Goal: Task Accomplishment & Management: Use online tool/utility

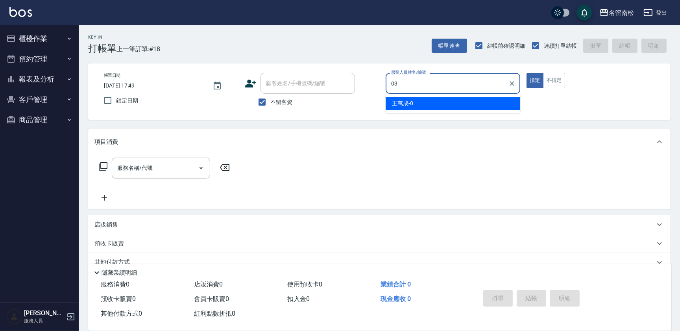
type input "[PERSON_NAME]-03"
type button "true"
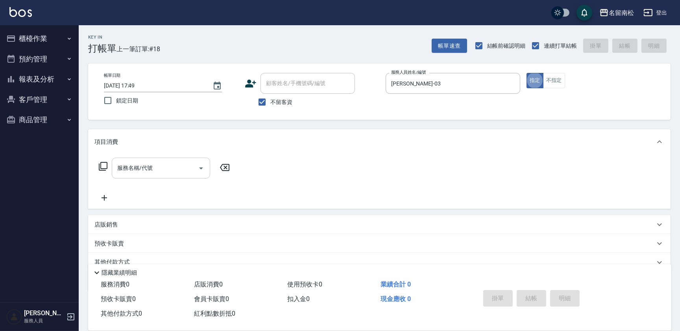
click at [165, 165] on input "服務名稱/代號" at bounding box center [155, 168] width 80 height 14
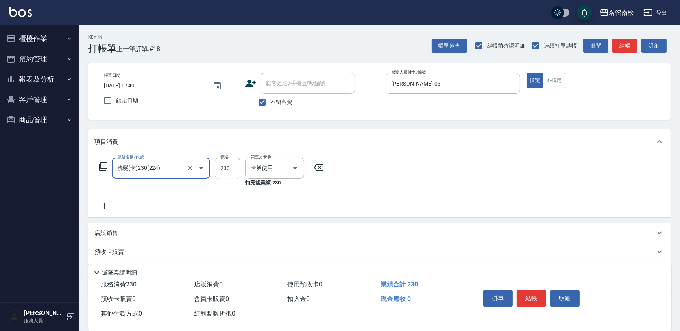
type input "洗髮(卡)230(224)"
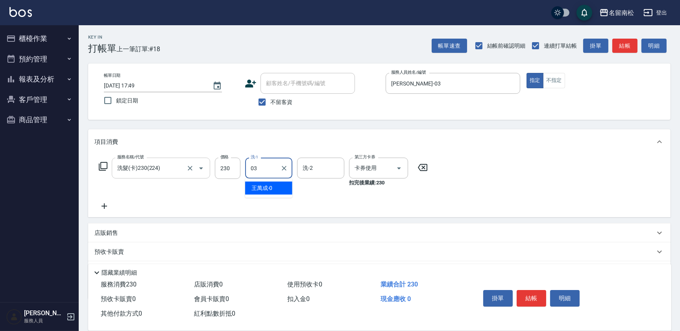
type input "[PERSON_NAME]-03"
click at [530, 293] on button "結帳" at bounding box center [532, 298] width 30 height 17
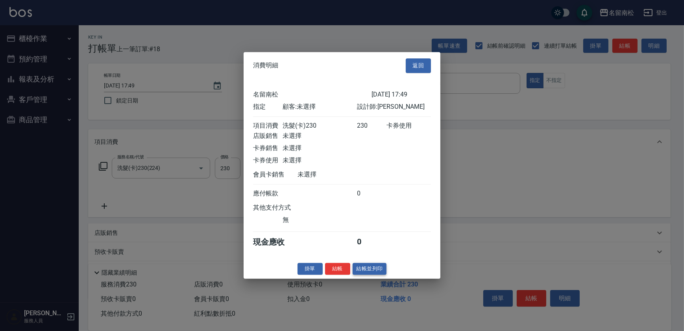
click at [368, 270] on button "結帳並列印" at bounding box center [370, 269] width 34 height 12
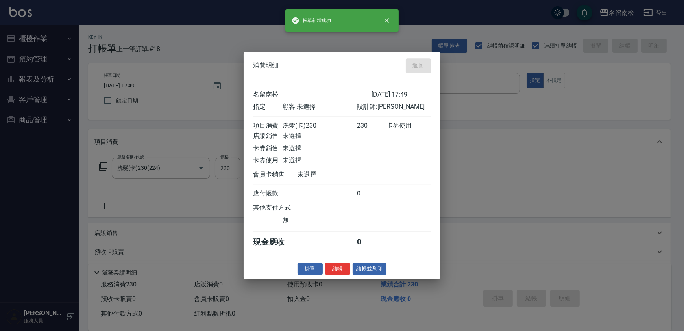
type input "[DATE] 18:46"
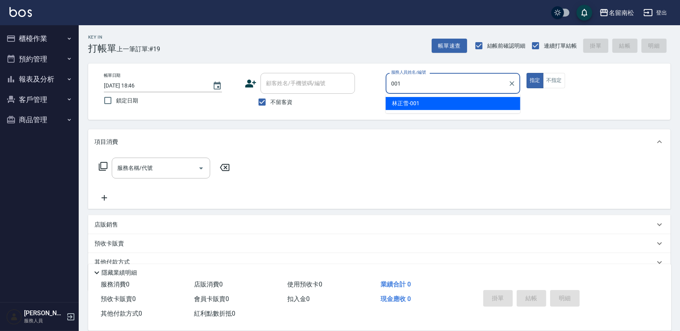
type input "[PERSON_NAME]-001"
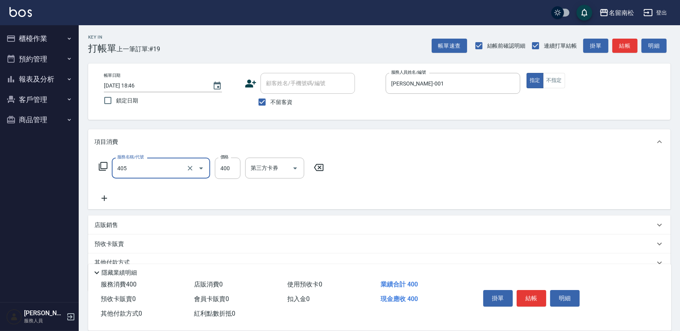
type input "剪髮(400)(405)"
type input "480"
click at [562, 292] on button "明細" at bounding box center [565, 298] width 30 height 17
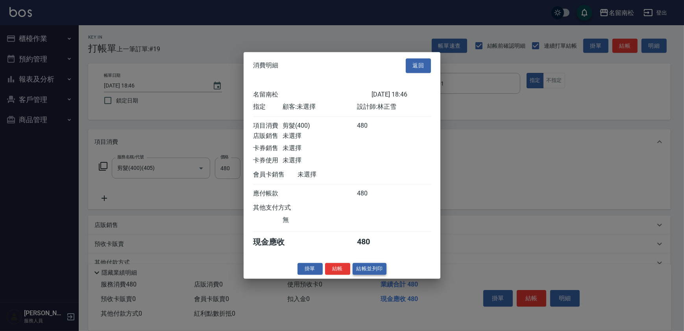
click at [375, 274] on button "結帳並列印" at bounding box center [370, 269] width 34 height 12
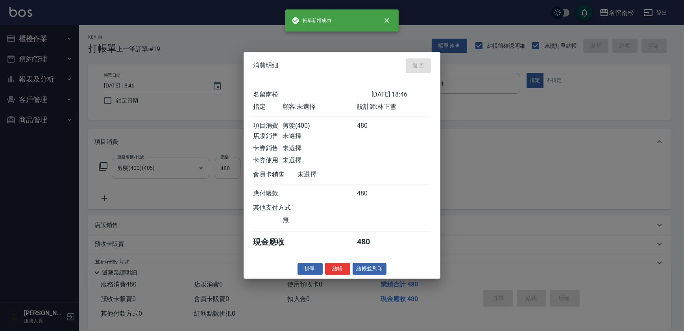
type input "[DATE] 18:57"
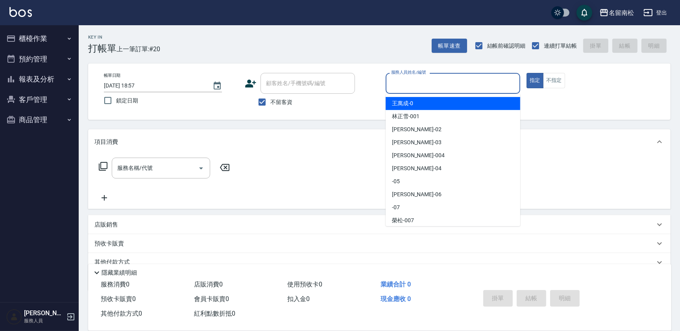
click at [487, 87] on input "服務人員姓名/編號" at bounding box center [453, 83] width 128 height 14
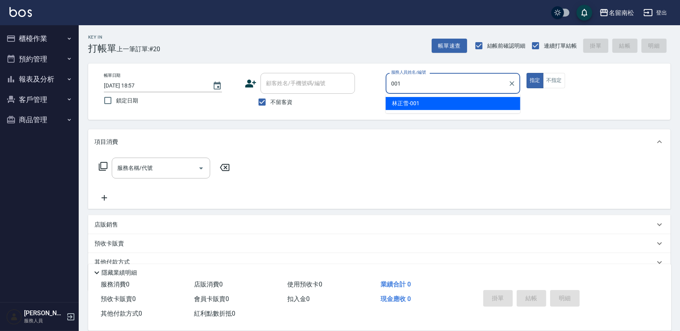
type input "[PERSON_NAME]-001"
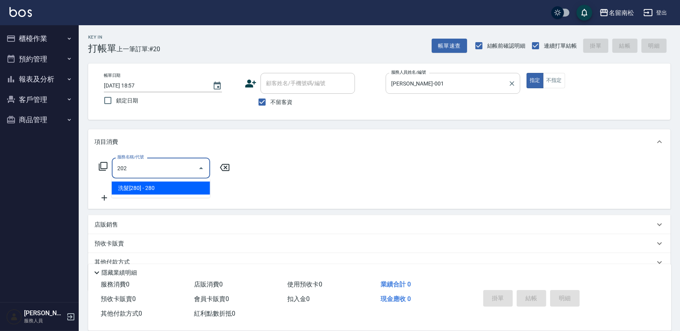
type input "洗髮[280](202)"
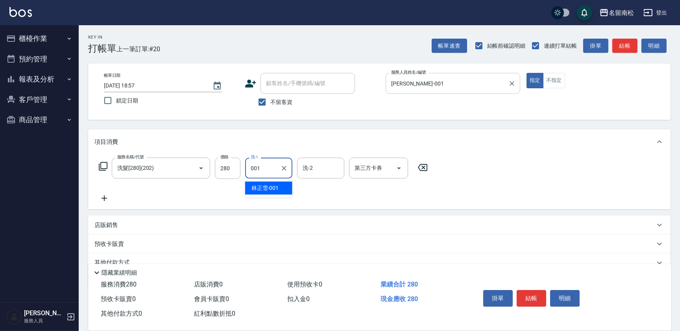
type input "[PERSON_NAME]-001"
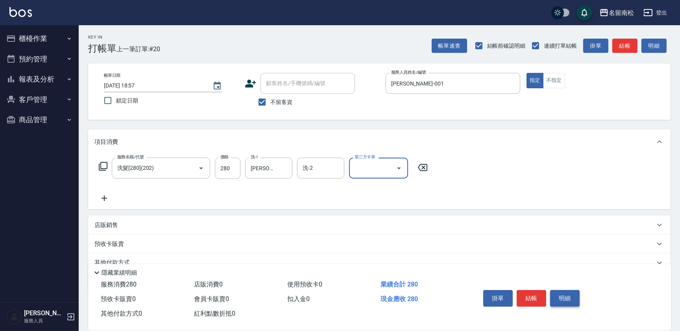
click at [569, 298] on button "明細" at bounding box center [565, 298] width 30 height 17
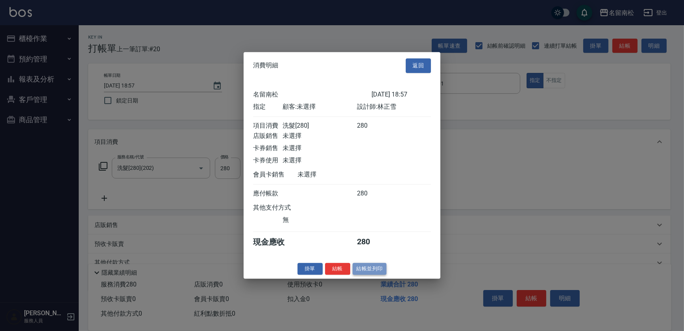
click at [369, 272] on button "結帳並列印" at bounding box center [370, 269] width 34 height 12
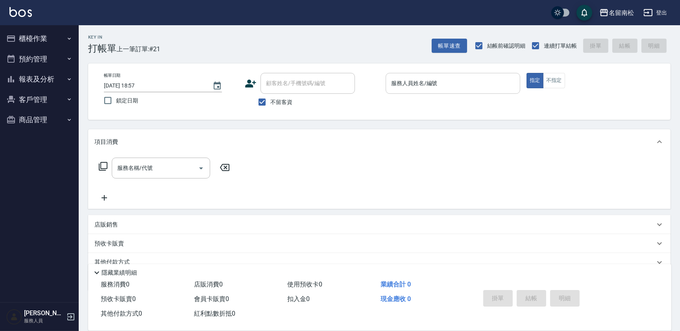
click at [473, 85] on input "服務人員姓名/編號" at bounding box center [453, 83] width 128 height 14
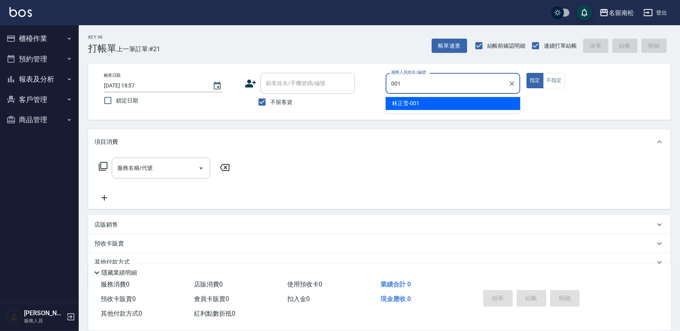
type input "[PERSON_NAME]-001"
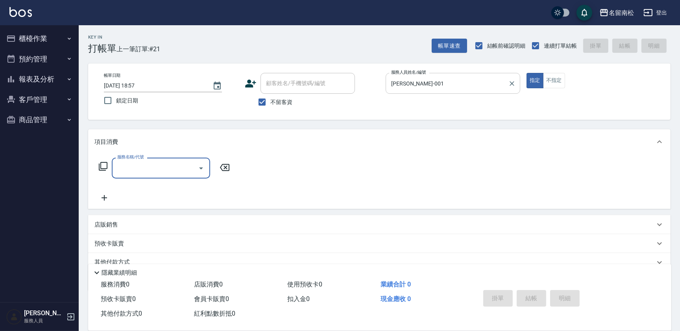
type input "5"
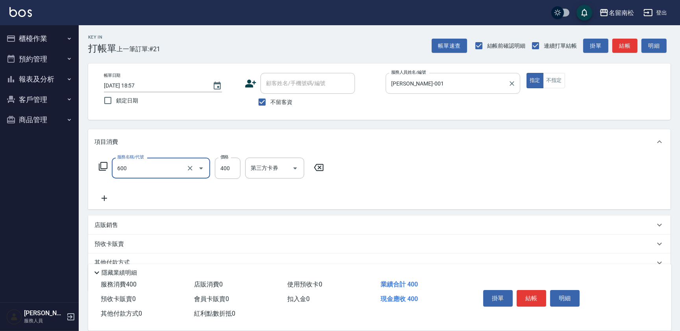
type input "自備護髮[400](600)"
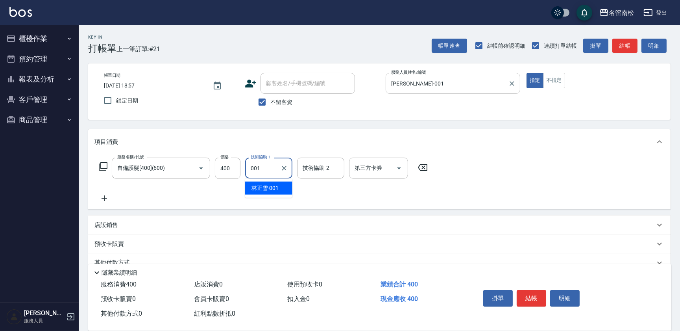
type input "[PERSON_NAME]-001"
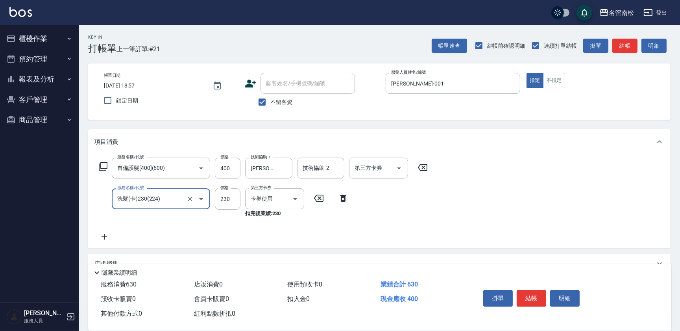
type input "洗髮(卡)230(224)"
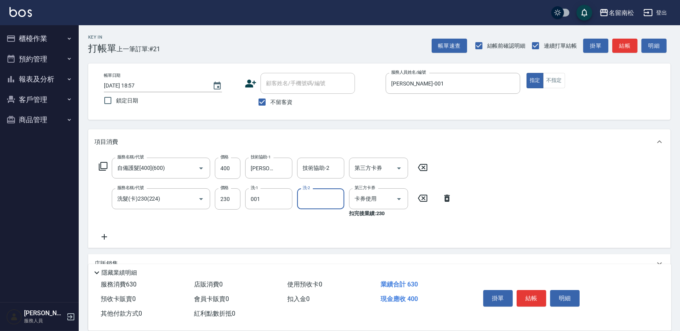
type input "[PERSON_NAME]-001"
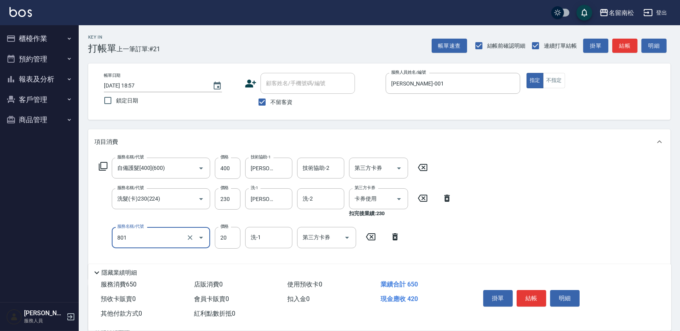
type input "潤絲(801)"
type input "3"
drag, startPoint x: 129, startPoint y: 242, endPoint x: 54, endPoint y: 247, distance: 75.8
click at [54, 247] on div "名留南松 登出 櫃檯作業 打帳單 帳單列表 現金收支登錄 材料自購登錄 每日結帳 排班表 現場電腦打卡 預約管理 預約管理 單日預約紀錄 單週預約紀錄 報表及…" at bounding box center [340, 217] width 680 height 435
type input "吹捲(803)"
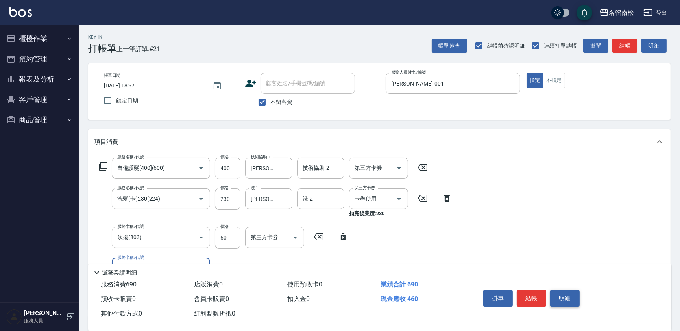
click at [573, 296] on button "明細" at bounding box center [565, 298] width 30 height 17
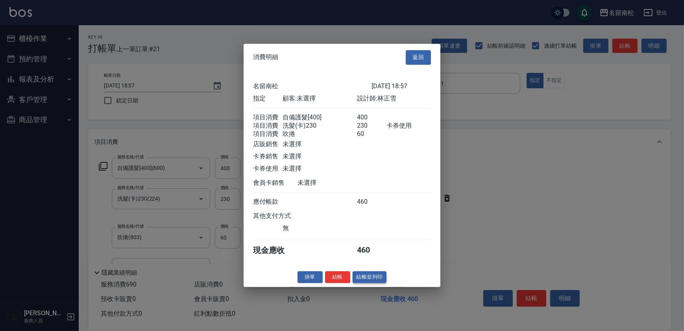
click at [372, 279] on button "結帳並列印" at bounding box center [370, 277] width 34 height 12
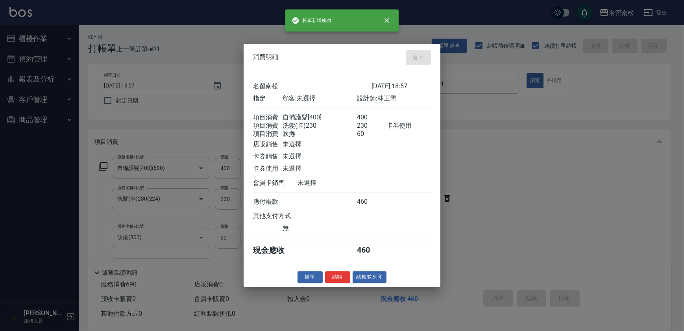
type input "[DATE] 18:58"
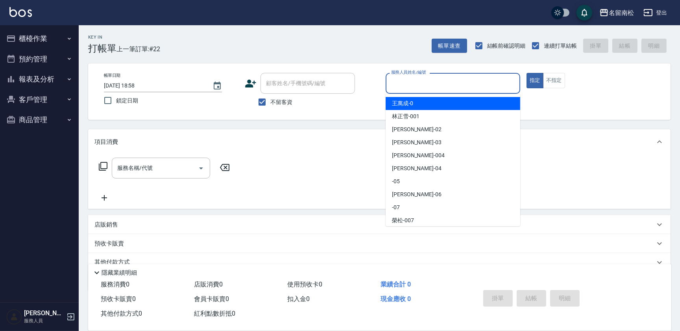
click at [445, 86] on input "服務人員姓名/編號" at bounding box center [453, 83] width 128 height 14
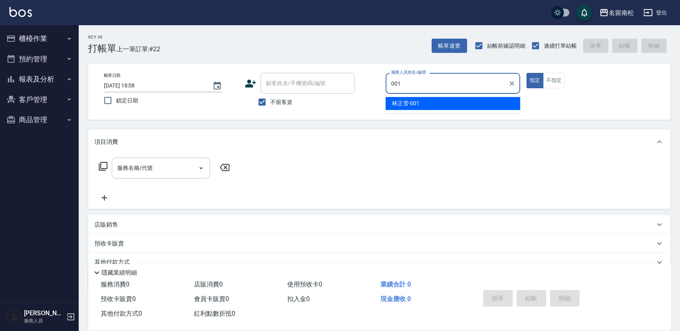
type input "[PERSON_NAME]-001"
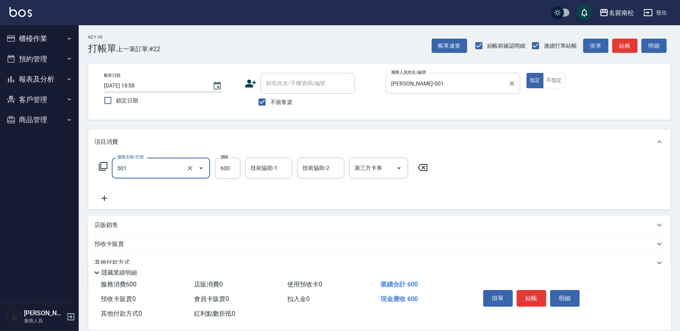
type input "自備染髮[600](501)"
type input "800"
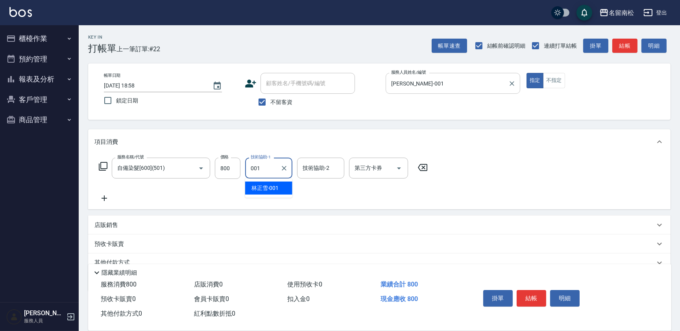
type input "[PERSON_NAME]-001"
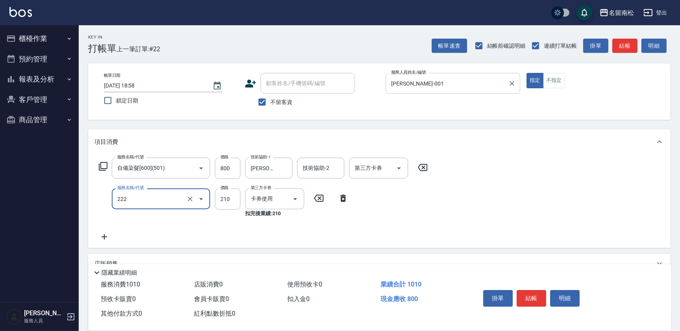
type input "洗髮卡券[210](222)"
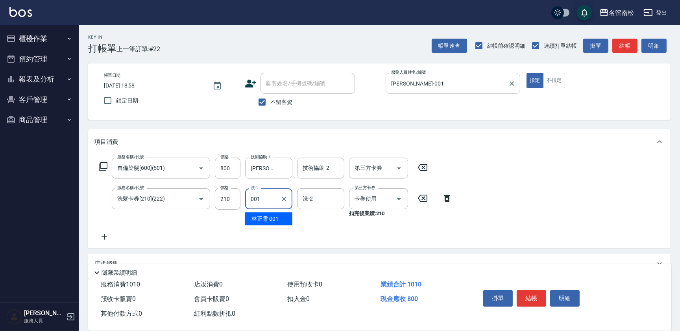
type input "[PERSON_NAME]-001"
click at [446, 86] on input "[PERSON_NAME]-001" at bounding box center [447, 83] width 116 height 14
drag, startPoint x: 456, startPoint y: 89, endPoint x: 568, endPoint y: 301, distance: 240.1
click at [568, 301] on button "明細" at bounding box center [565, 298] width 30 height 17
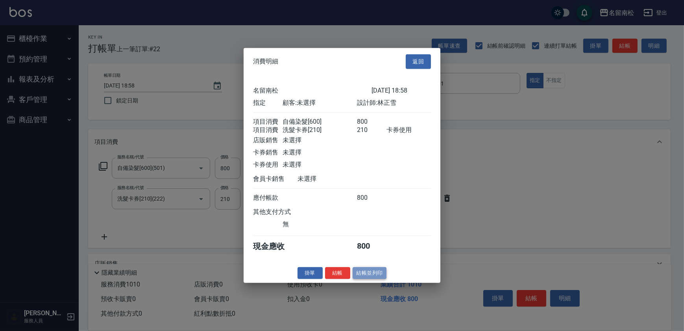
click at [368, 276] on button "結帳並列印" at bounding box center [370, 272] width 34 height 12
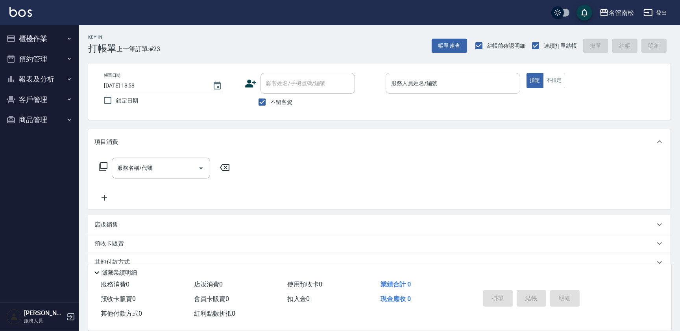
drag, startPoint x: 488, startPoint y: 95, endPoint x: 492, endPoint y: 85, distance: 11.0
click at [492, 85] on div "服務人員姓名/編號 服務人員姓名/編號" at bounding box center [453, 87] width 135 height 29
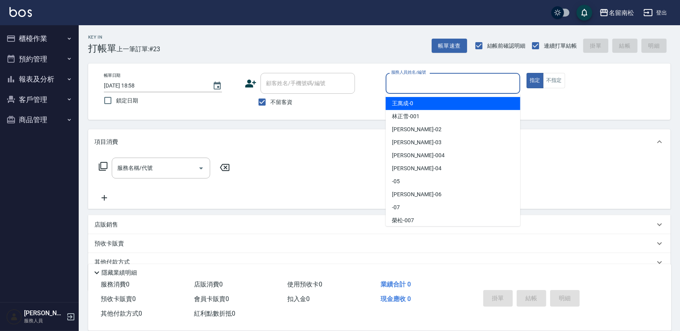
click at [494, 78] on input "服務人員姓名/編號" at bounding box center [453, 83] width 128 height 14
type input "[PERSON_NAME]-0"
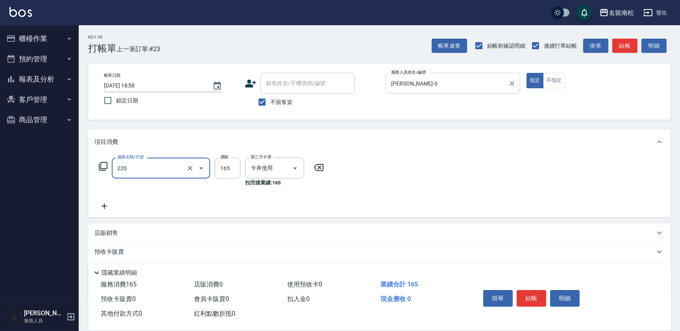
type input "洗髮卡券(165)(220)"
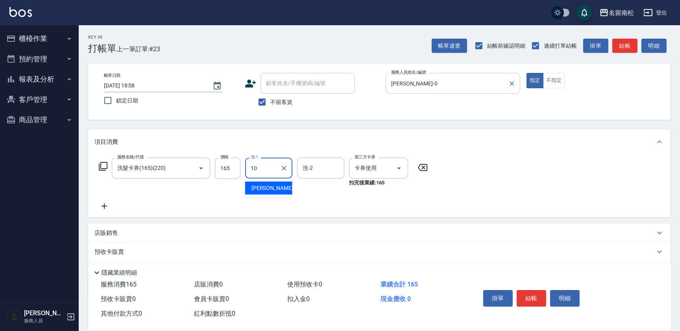
type input "[PERSON_NAME]-10"
click at [571, 299] on button "明細" at bounding box center [565, 298] width 30 height 17
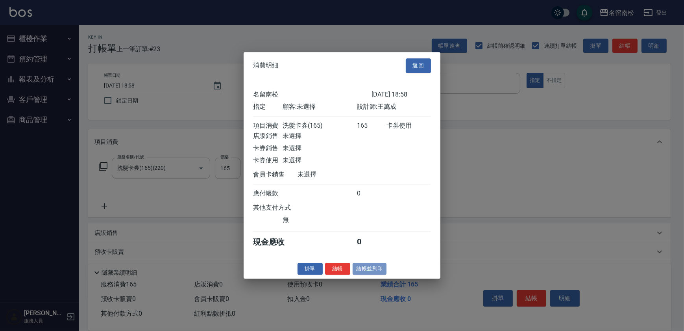
drag, startPoint x: 365, startPoint y: 272, endPoint x: 339, endPoint y: 266, distance: 26.6
click at [366, 272] on button "結帳並列印" at bounding box center [370, 269] width 34 height 12
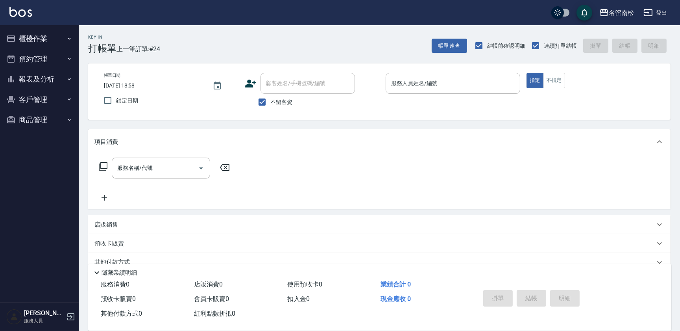
click at [424, 83] on div "服務人員姓名/編號 服務人員姓名/編號" at bounding box center [453, 83] width 135 height 21
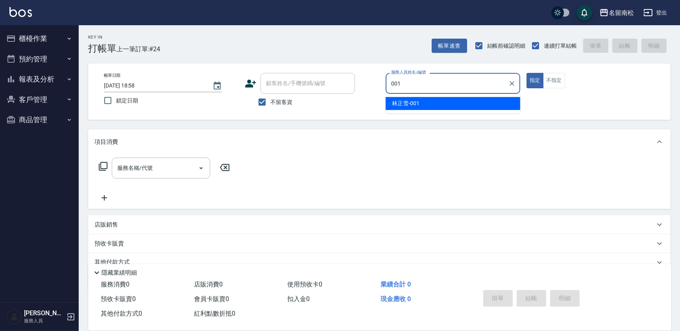
type input "[PERSON_NAME]-001"
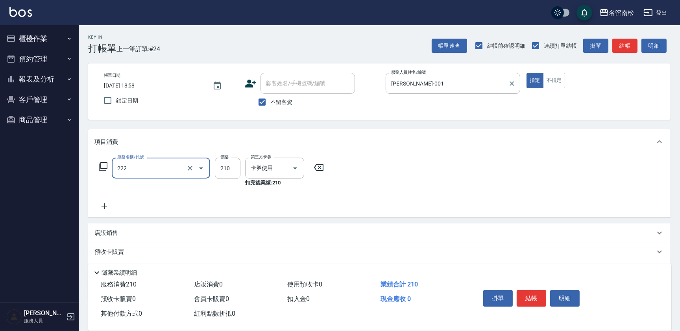
type input "洗髮卡券[210](222)"
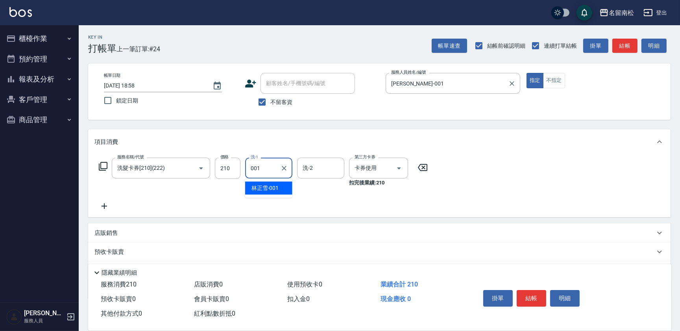
type input "[PERSON_NAME]-001"
click at [581, 295] on div "掛單 結帳 明細" at bounding box center [531, 299] width 103 height 25
click at [570, 298] on button "明細" at bounding box center [565, 298] width 30 height 17
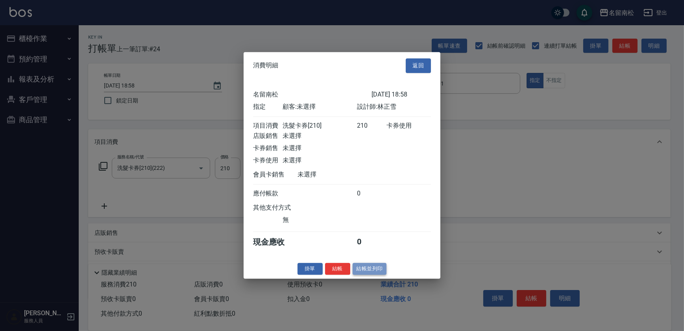
click at [370, 275] on button "結帳並列印" at bounding box center [370, 269] width 34 height 12
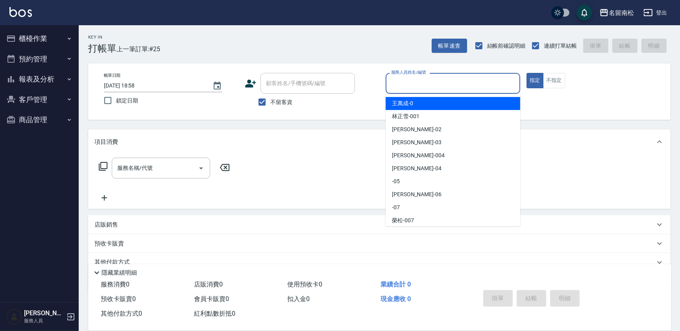
click at [449, 81] on input "服務人員姓名/編號" at bounding box center [453, 83] width 128 height 14
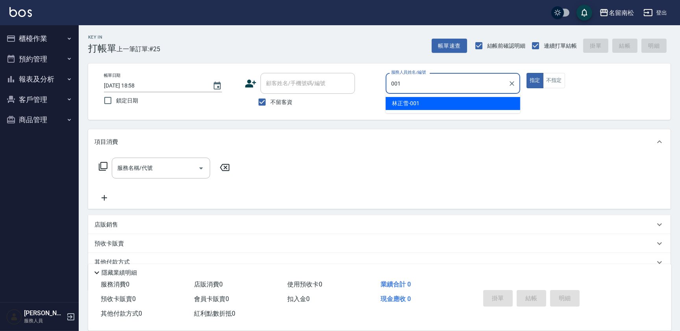
type input "[PERSON_NAME]-001"
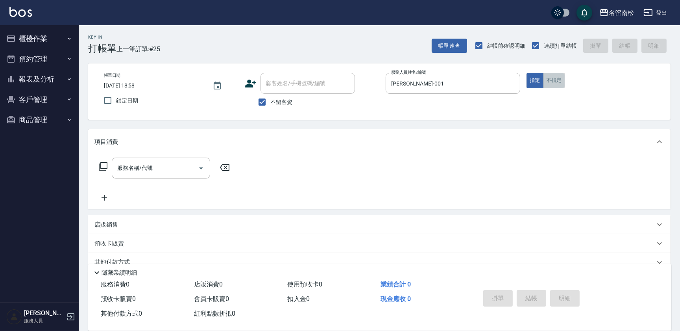
click at [550, 86] on button "不指定" at bounding box center [554, 80] width 22 height 15
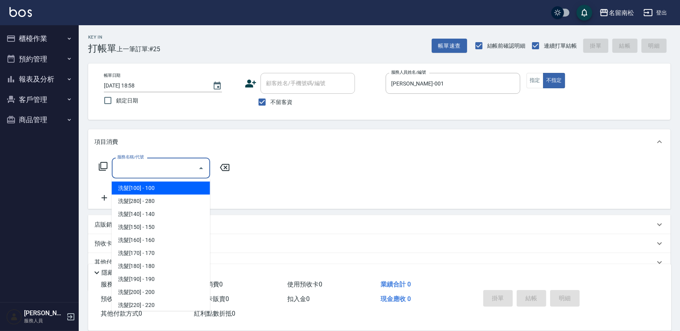
click at [126, 163] on input "服務名稱/代號" at bounding box center [155, 168] width 80 height 14
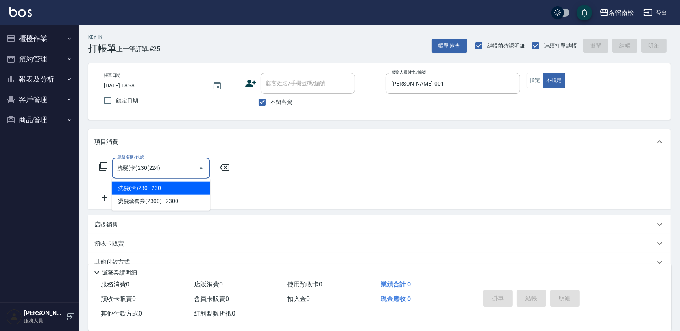
type input "洗髮(卡)230(224)"
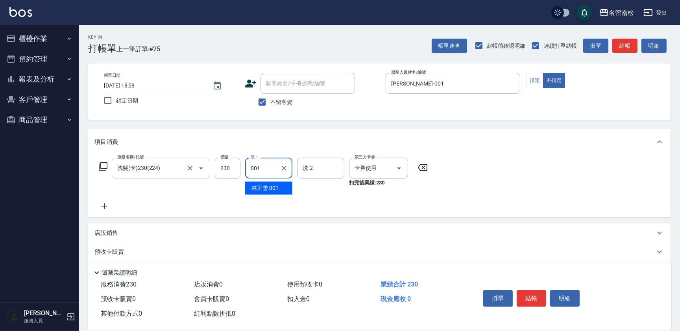
type input "[PERSON_NAME]-001"
click at [559, 294] on button "明細" at bounding box center [565, 298] width 30 height 17
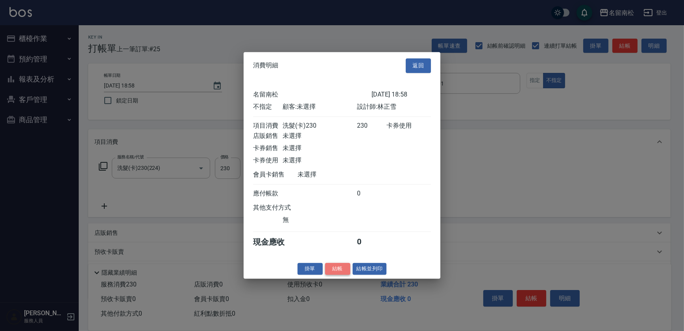
click at [347, 271] on button "結帳" at bounding box center [337, 269] width 25 height 12
type input "[DATE] 18:59"
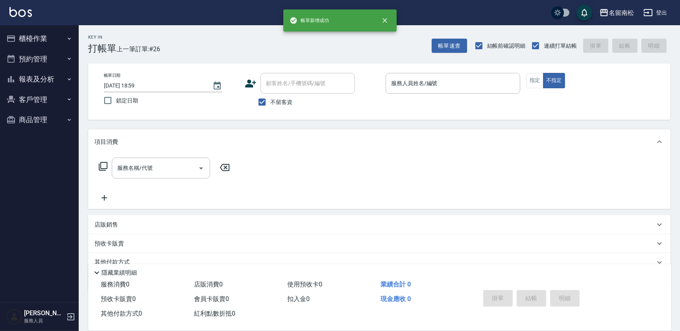
click at [373, 277] on div "使用預收卡 0" at bounding box center [330, 284] width 93 height 15
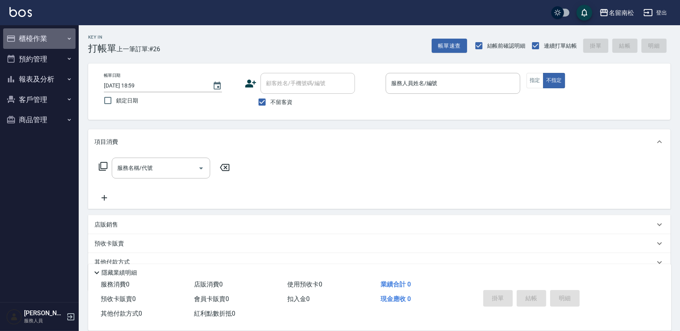
click at [61, 37] on button "櫃檯作業" at bounding box center [39, 38] width 72 height 20
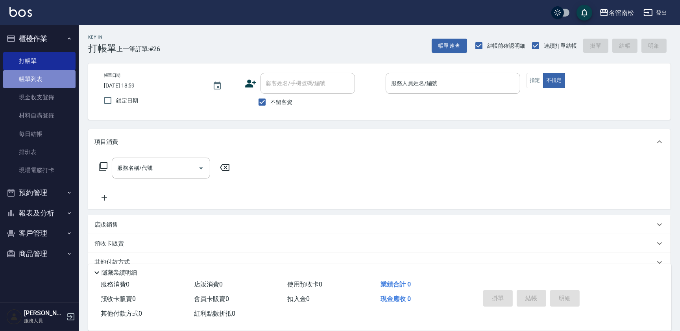
click at [57, 79] on link "帳單列表" at bounding box center [39, 79] width 72 height 18
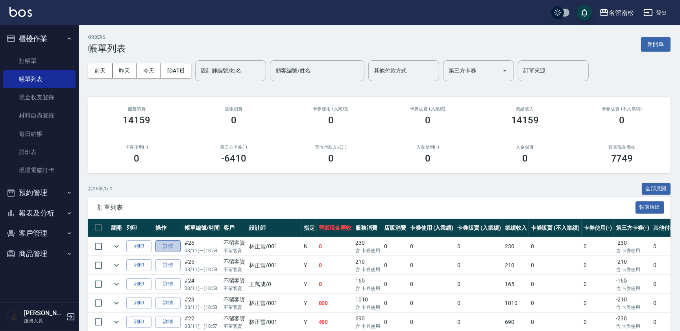
click at [165, 247] on link "詳情" at bounding box center [167, 246] width 25 height 12
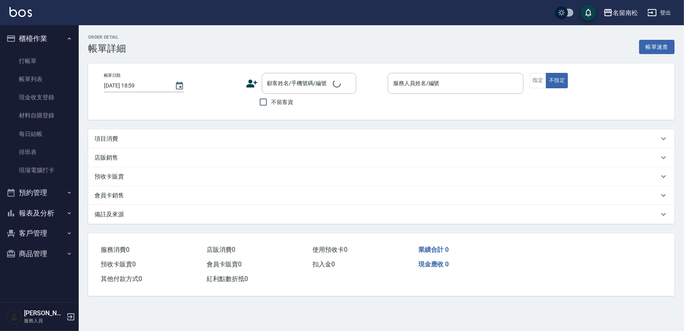
type input "[DATE] 18:58"
checkbox input "true"
type input "[PERSON_NAME]-001"
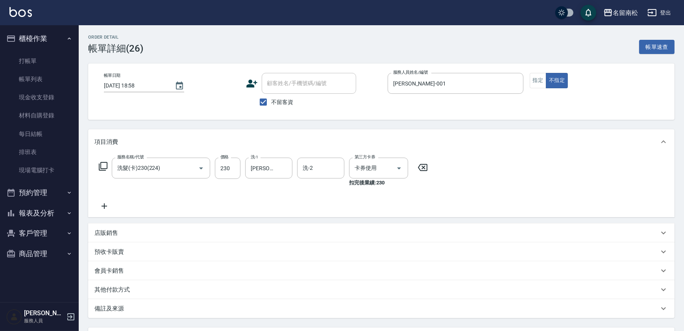
type input "洗髮(卡)230(224)"
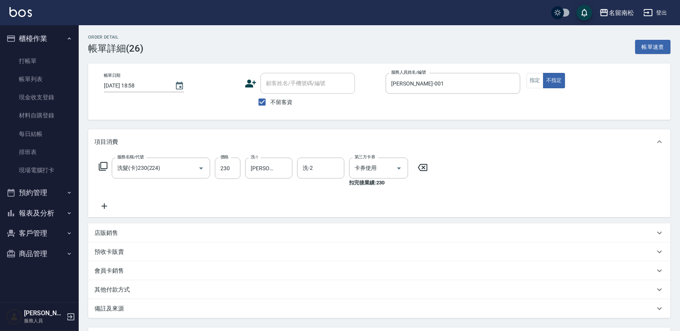
scroll to position [70, 0]
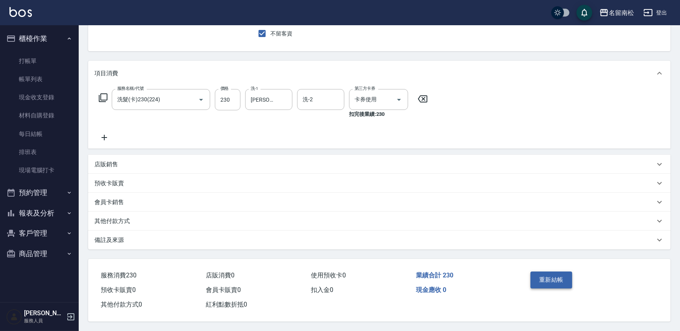
click at [555, 277] on button "重新結帳" at bounding box center [552, 279] width 42 height 17
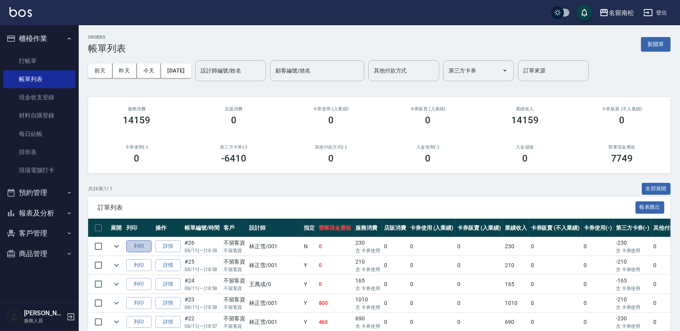
click at [137, 245] on button "列印" at bounding box center [138, 246] width 25 height 12
click at [170, 281] on link "詳情" at bounding box center [167, 284] width 25 height 12
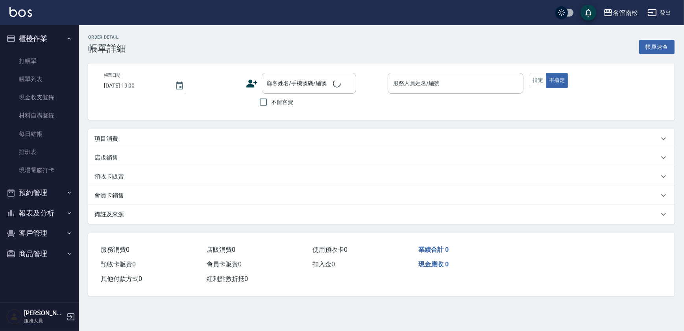
type input "[DATE] 18:58"
checkbox input "true"
type input "[PERSON_NAME]-0"
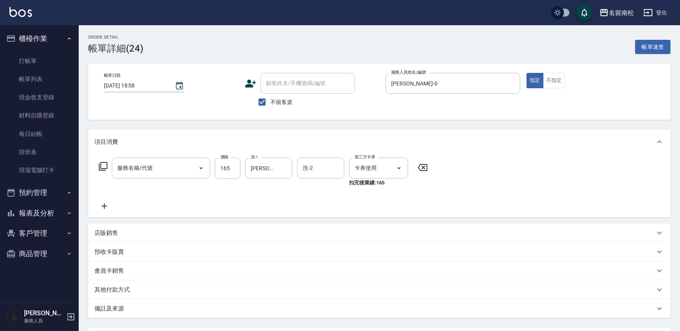
type input "洗髮卡券(165)(220)"
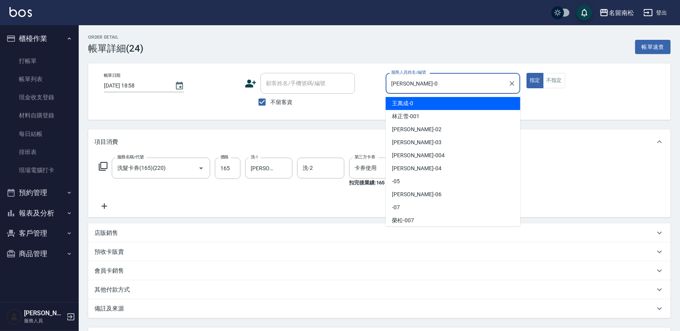
drag, startPoint x: 414, startPoint y: 81, endPoint x: 375, endPoint y: 93, distance: 39.8
click at [375, 93] on div "帳單日期 [DATE] 18:58 顧客姓名/手機號碼/編號 顧客姓名/手機號碼/編號 不留客資 服務人員姓名/編號 [PERSON_NAME]-0 服務人員…" at bounding box center [380, 91] width 564 height 37
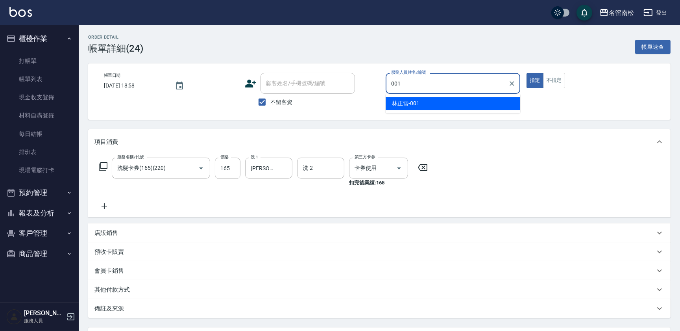
type input "[PERSON_NAME]-001"
type button "true"
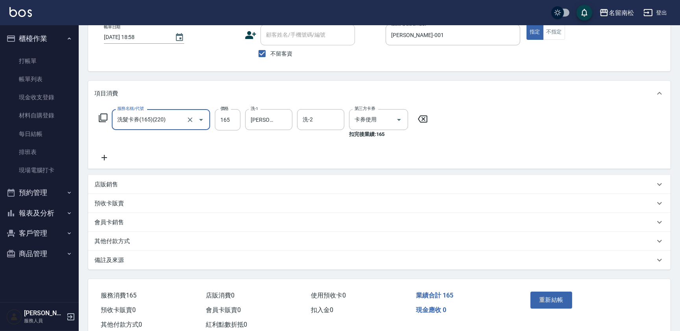
scroll to position [70, 0]
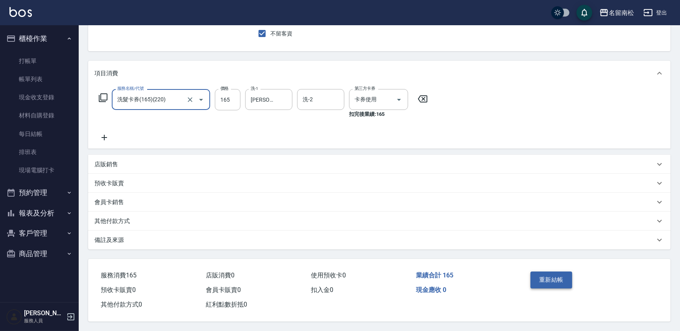
click at [544, 276] on button "重新結帳" at bounding box center [552, 279] width 42 height 17
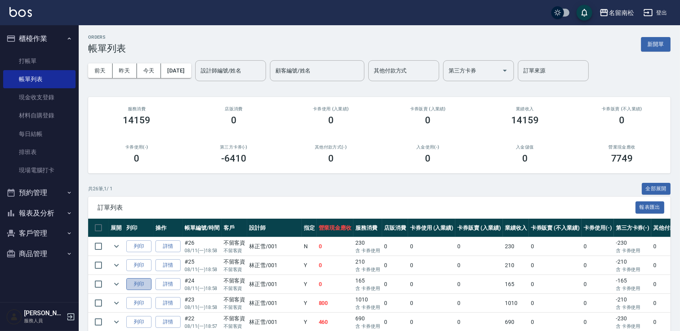
click at [141, 282] on button "列印" at bounding box center [138, 284] width 25 height 12
click at [59, 60] on link "打帳單" at bounding box center [39, 61] width 72 height 18
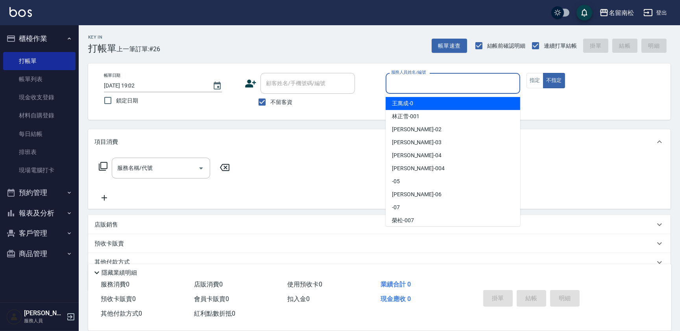
click at [451, 79] on input "服務人員姓名/編號" at bounding box center [453, 83] width 128 height 14
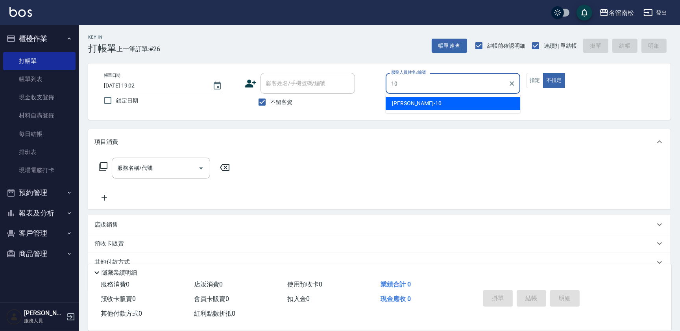
click at [445, 102] on div "[PERSON_NAME]-10" at bounding box center [453, 103] width 135 height 13
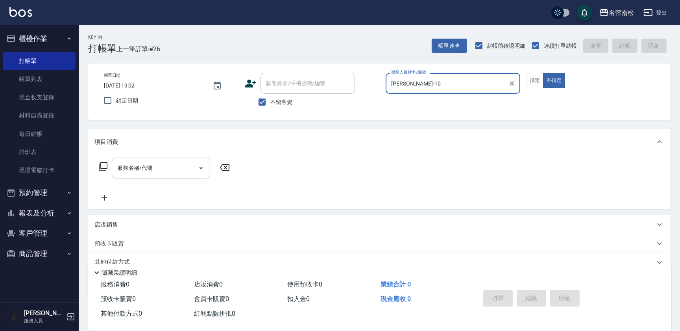
type input "[PERSON_NAME]-10"
click at [191, 172] on input "服務名稱/代號" at bounding box center [155, 168] width 80 height 14
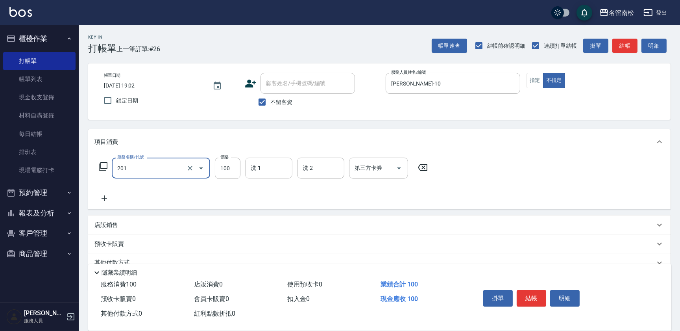
type input "洗髮[100](201)"
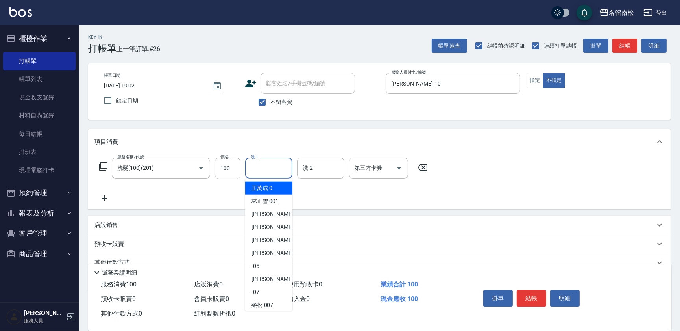
click at [277, 167] on input "洗-1" at bounding box center [269, 168] width 40 height 14
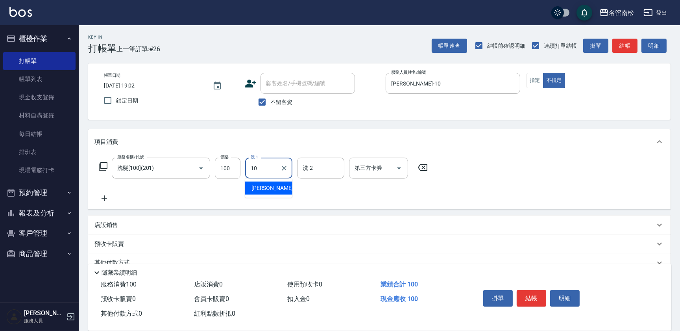
type input "[PERSON_NAME]-10"
click at [102, 198] on icon at bounding box center [104, 197] width 20 height 9
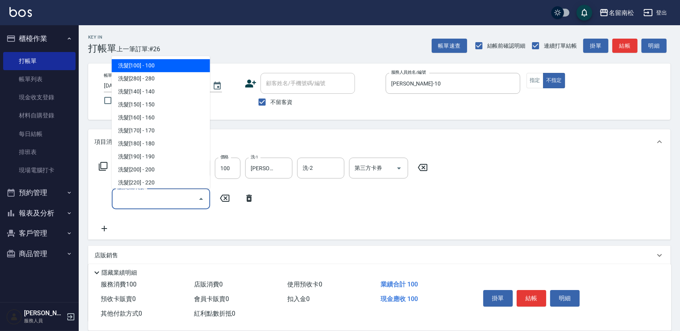
click at [124, 198] on input "服務名稱/代號" at bounding box center [155, 199] width 80 height 14
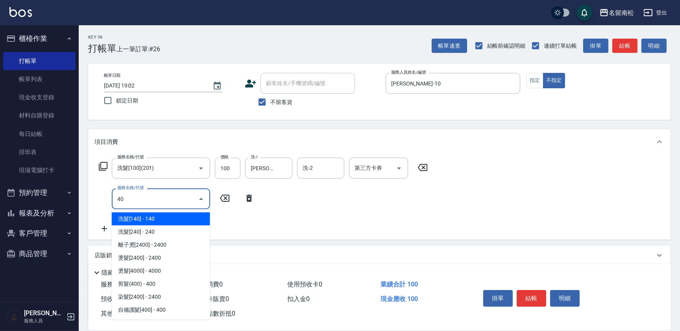
type input "401"
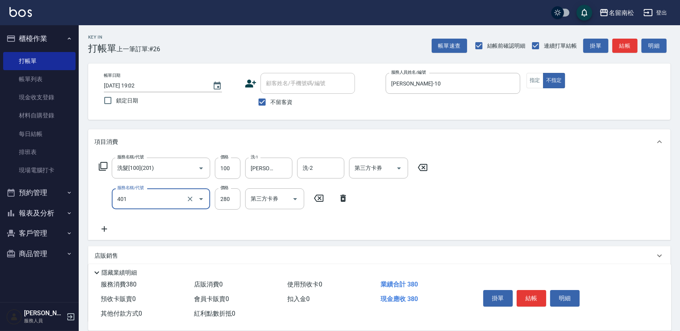
click at [168, 200] on input "401" at bounding box center [149, 199] width 69 height 14
click at [168, 195] on input "服務名稱/代號" at bounding box center [155, 199] width 80 height 14
type input "剪髮(380)(404)"
click at [229, 200] on input "380" at bounding box center [228, 198] width 26 height 21
click at [225, 197] on input "4400" at bounding box center [228, 198] width 26 height 21
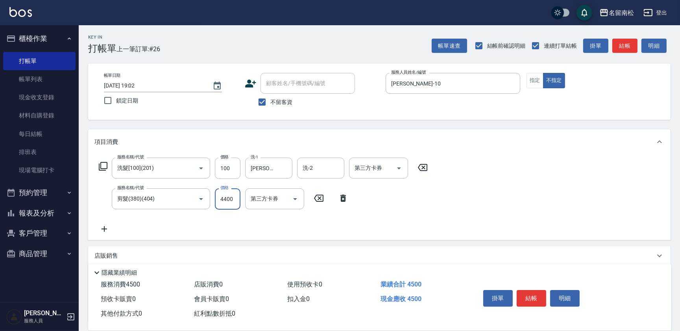
click at [223, 195] on input "4400" at bounding box center [228, 198] width 26 height 21
type input "400"
click at [529, 297] on button "結帳" at bounding box center [532, 298] width 30 height 17
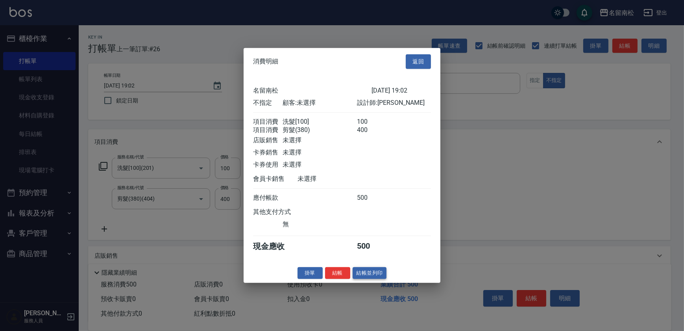
click at [364, 279] on button "結帳並列印" at bounding box center [370, 272] width 34 height 12
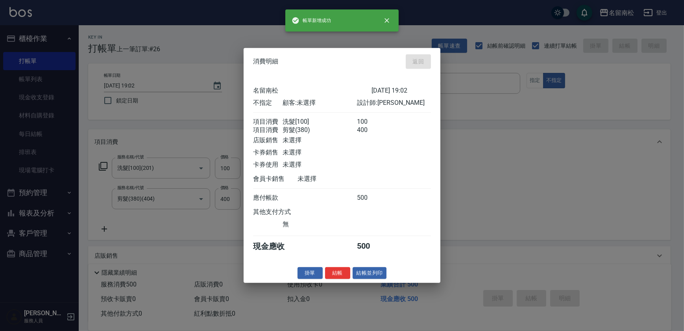
type input "[DATE] 19:07"
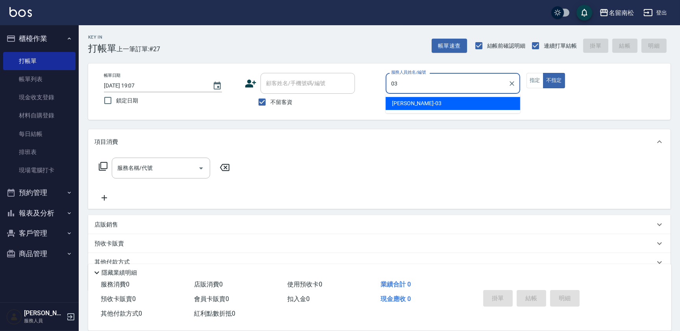
type input "[PERSON_NAME]-03"
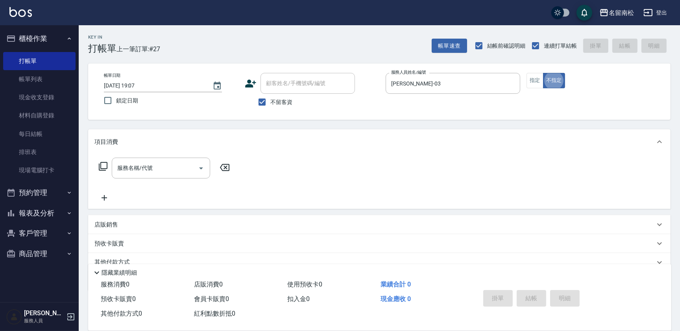
type button "false"
click at [141, 168] on input "服務名稱/代號" at bounding box center [155, 168] width 80 height 14
type input "2023"
click at [224, 168] on icon at bounding box center [224, 167] width 9 height 7
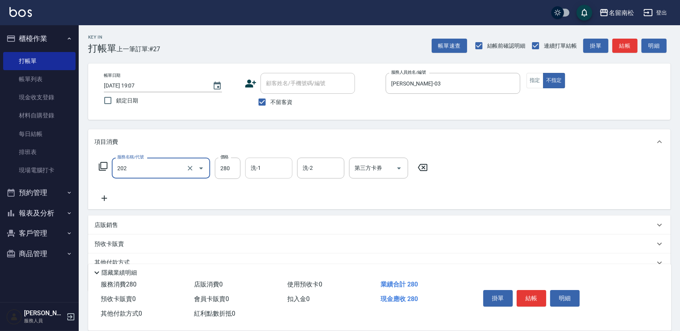
type input "洗髮[280](202)"
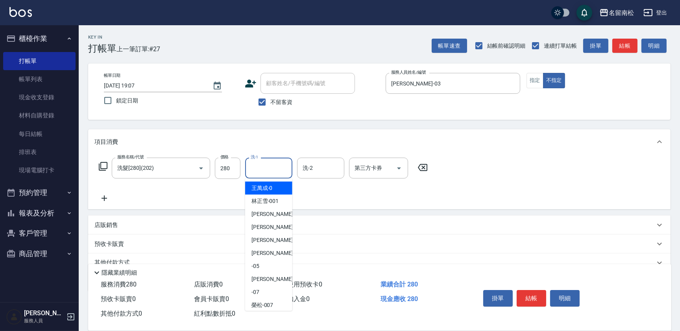
click at [276, 170] on input "洗-1" at bounding box center [269, 168] width 40 height 14
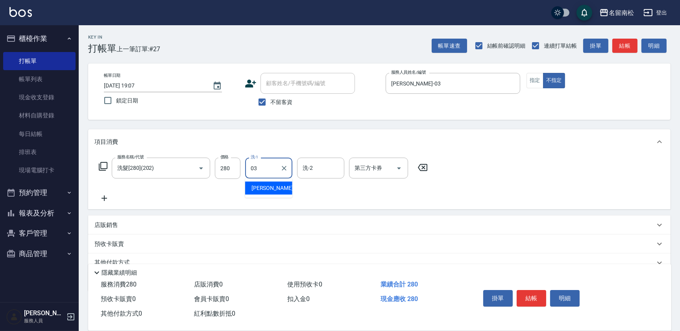
type input "03"
drag, startPoint x: 425, startPoint y: 170, endPoint x: 421, endPoint y: 170, distance: 4.0
click at [425, 170] on icon at bounding box center [423, 167] width 20 height 9
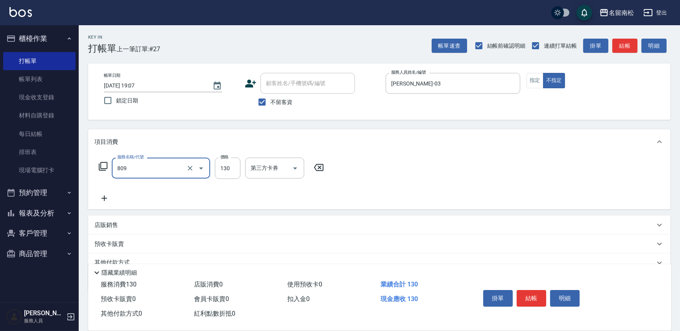
type input "單梳(809)"
click at [104, 199] on icon at bounding box center [105, 198] width 6 height 6
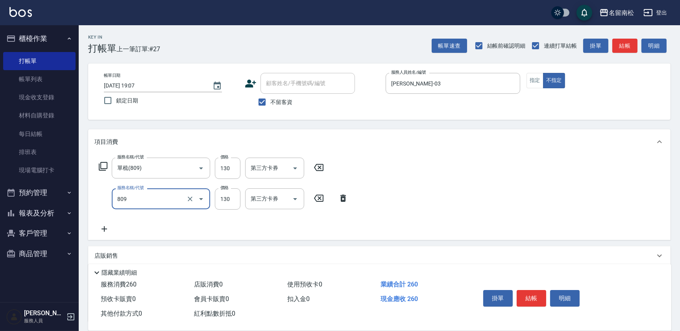
type input "單梳(809)"
click at [318, 165] on icon at bounding box center [319, 167] width 20 height 9
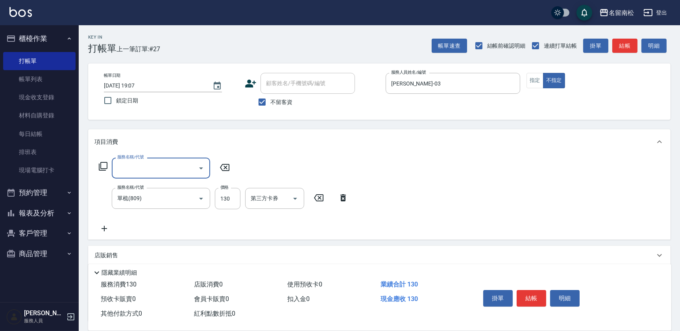
click at [342, 199] on icon at bounding box center [343, 197] width 20 height 9
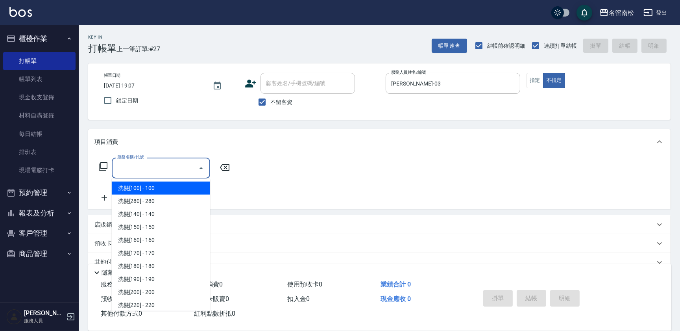
click at [167, 169] on input "服務名稱/代號" at bounding box center [155, 168] width 80 height 14
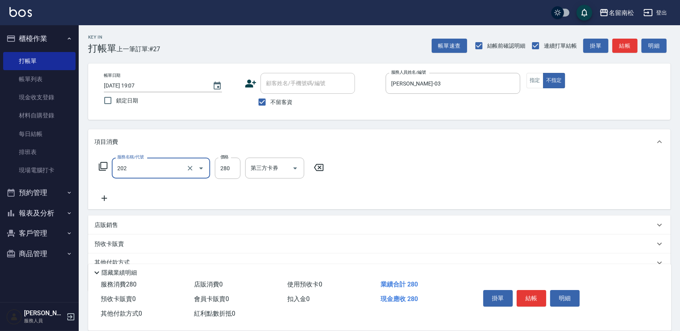
type input "洗髮[280](202)"
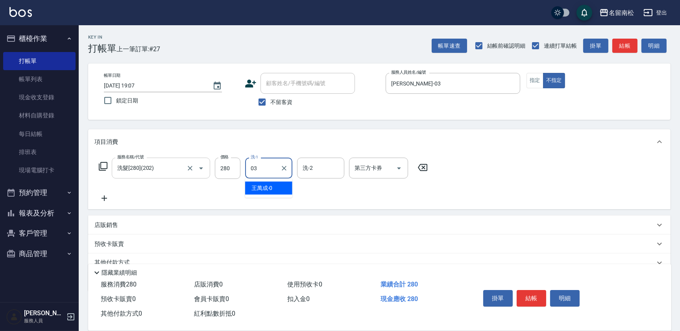
type input "[PERSON_NAME]-03"
click at [107, 198] on icon at bounding box center [104, 197] width 20 height 9
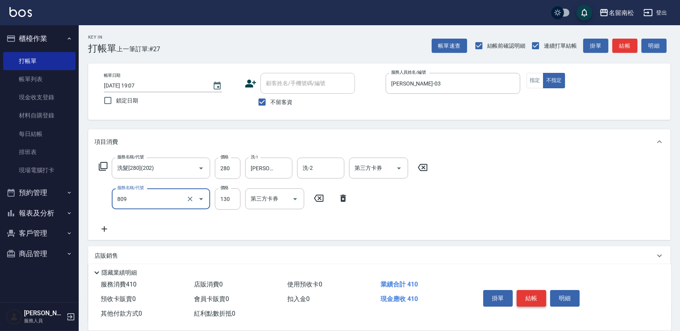
type input "單梳(809)"
click at [540, 296] on button "結帳" at bounding box center [532, 298] width 30 height 17
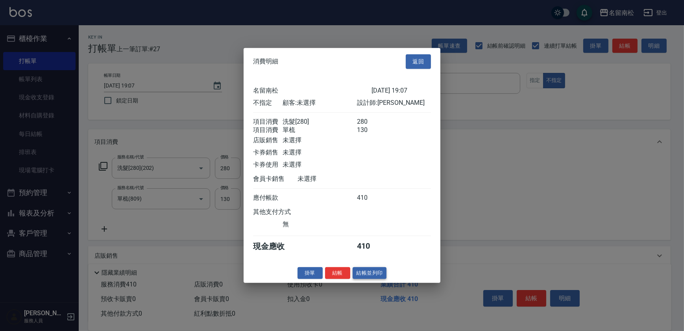
click at [381, 276] on button "結帳並列印" at bounding box center [370, 272] width 34 height 12
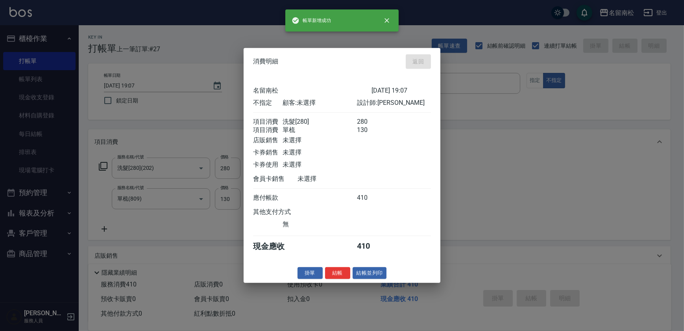
type input "[DATE] 19:25"
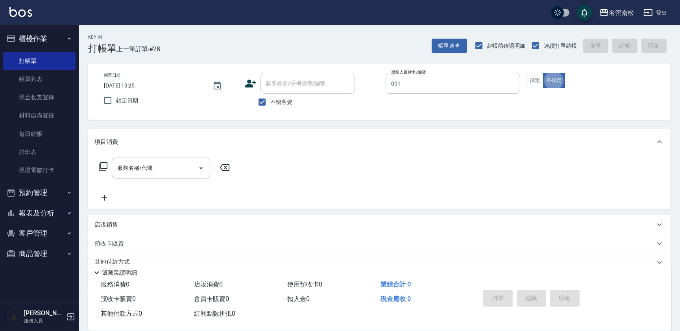
type input "[PERSON_NAME]-001"
click at [536, 82] on button "指定" at bounding box center [535, 80] width 17 height 15
click at [150, 164] on input "服務名稱/代號" at bounding box center [155, 168] width 80 height 14
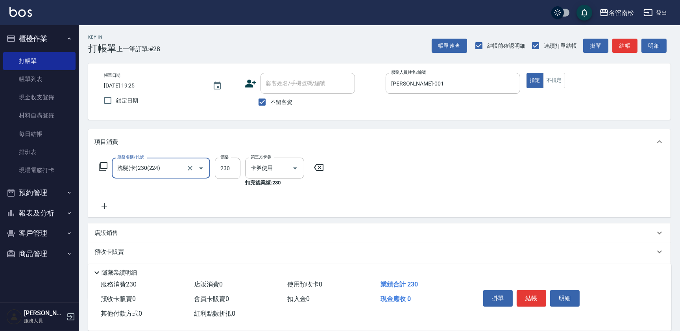
type input "洗髮(卡)230(224)"
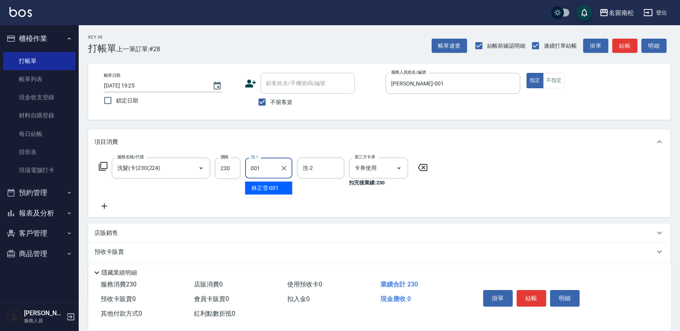
type input "[PERSON_NAME]-001"
click at [553, 296] on button "明細" at bounding box center [565, 298] width 30 height 17
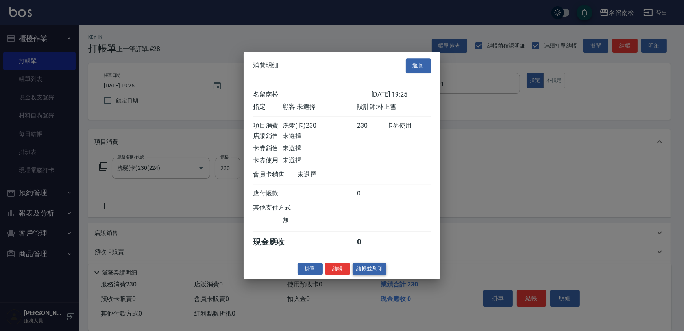
click at [366, 270] on button "結帳並列印" at bounding box center [370, 269] width 34 height 12
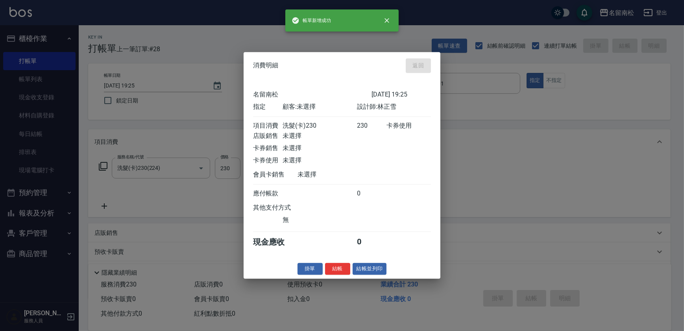
type input "[DATE] 19:40"
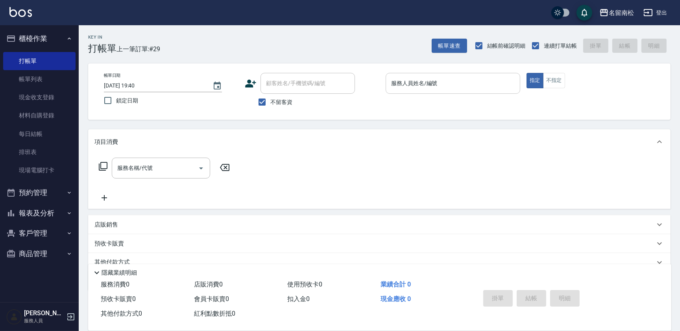
click at [446, 81] on input "服務人員姓名/編號" at bounding box center [453, 83] width 128 height 14
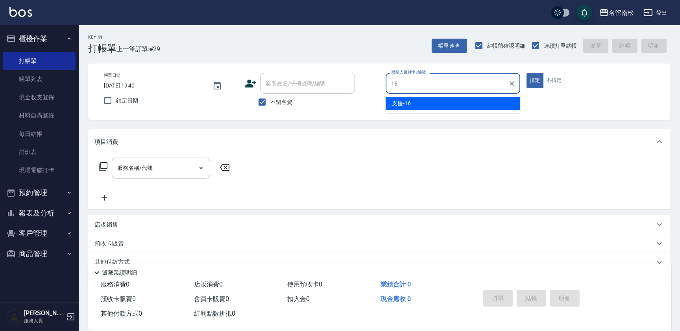
type input "支援-16"
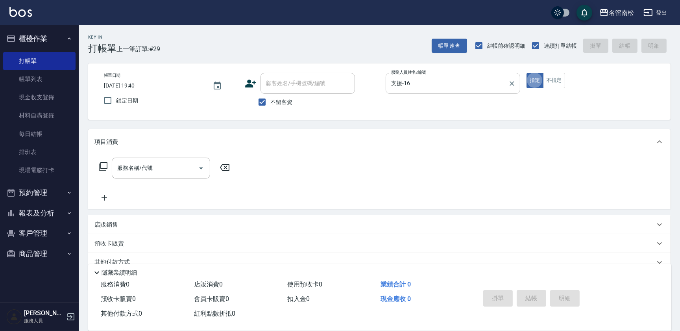
type button "true"
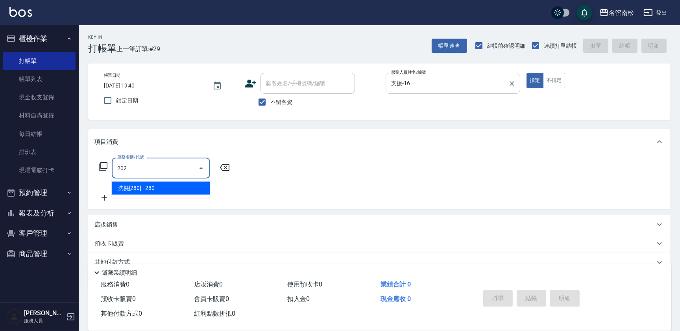
type input "洗髮[280](202)"
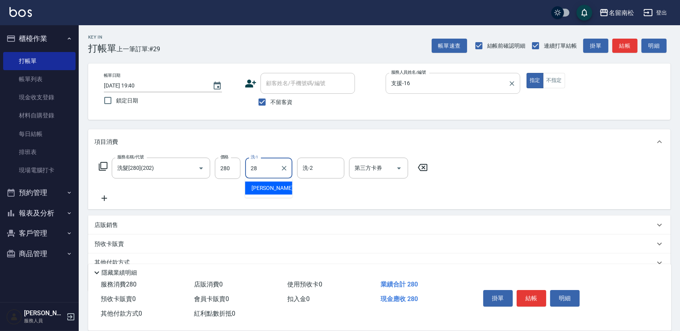
type input "[PERSON_NAME]-28"
click at [547, 82] on button "不指定" at bounding box center [554, 80] width 22 height 15
click at [524, 298] on button "結帳" at bounding box center [532, 298] width 30 height 17
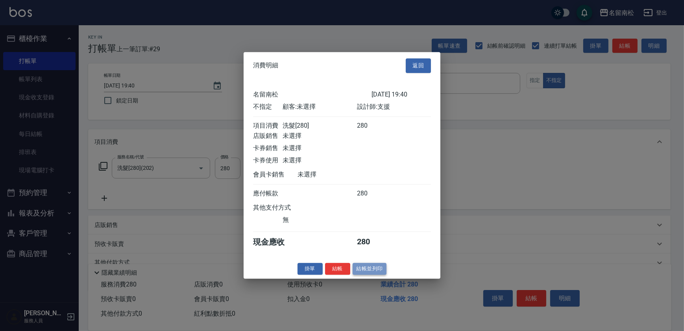
click at [378, 272] on button "結帳並列印" at bounding box center [370, 269] width 34 height 12
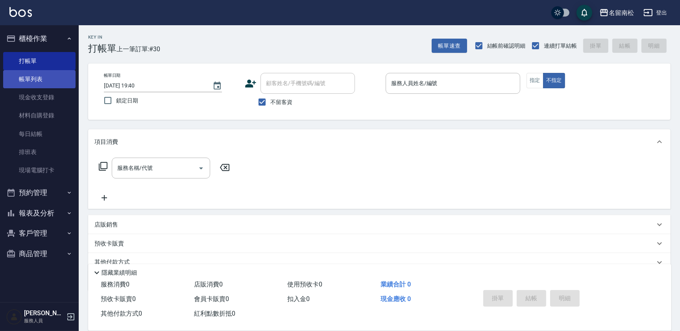
click at [48, 80] on link "帳單列表" at bounding box center [39, 79] width 72 height 18
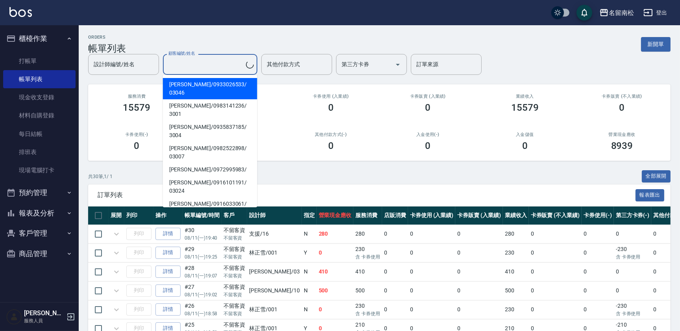
click at [227, 61] on input "顧客編號/姓名" at bounding box center [206, 64] width 80 height 14
type input "16"
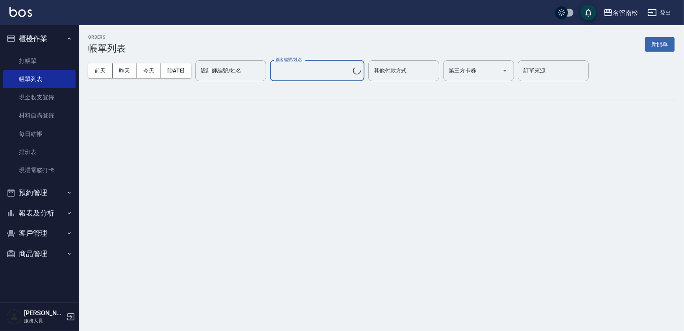
type input "[PERSON_NAME]/0916101191/03024"
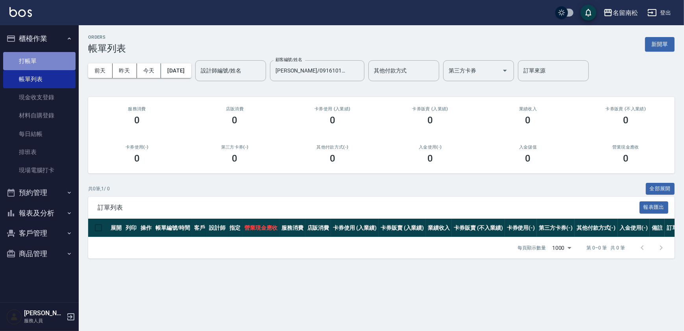
click at [56, 58] on link "打帳單" at bounding box center [39, 61] width 72 height 18
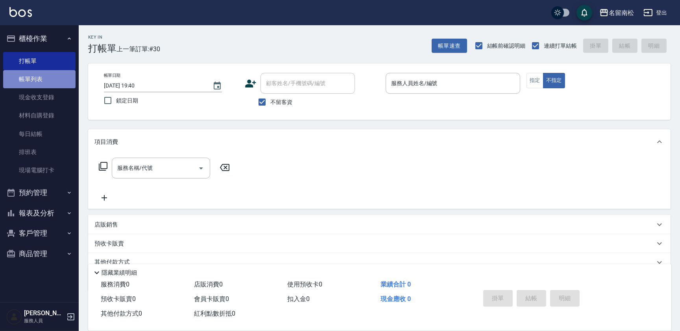
click at [25, 84] on link "帳單列表" at bounding box center [39, 79] width 72 height 18
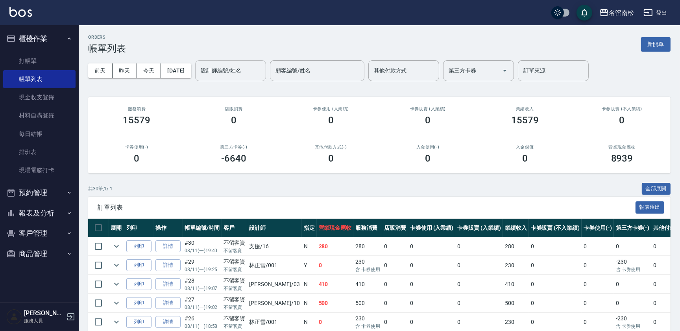
click at [222, 74] on input "設計師編號/姓名" at bounding box center [231, 71] width 64 height 14
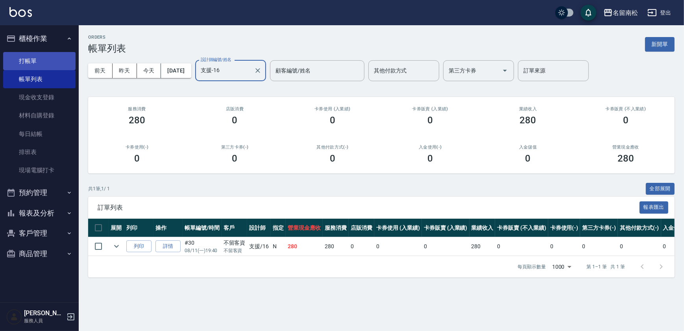
type input "支援-16"
click at [39, 58] on link "打帳單" at bounding box center [39, 61] width 72 height 18
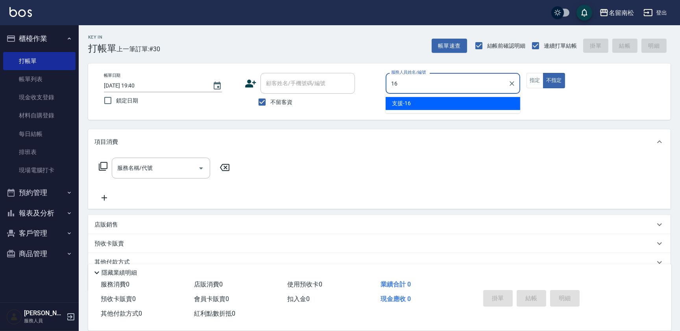
type input "支援-16"
type button "false"
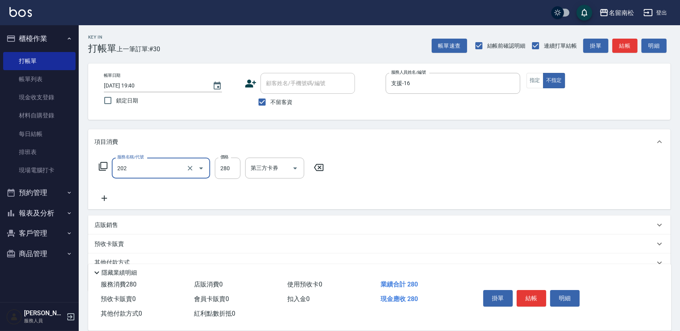
type input "洗髮[280](202)"
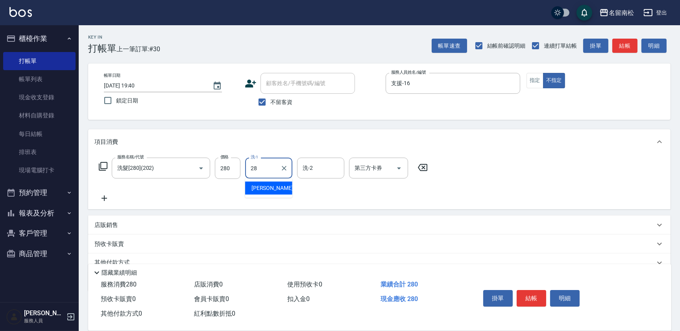
type input "[PERSON_NAME]-28"
click at [536, 287] on div "掛單 結帳 明細" at bounding box center [531, 299] width 103 height 25
click at [537, 296] on button "結帳" at bounding box center [532, 298] width 30 height 17
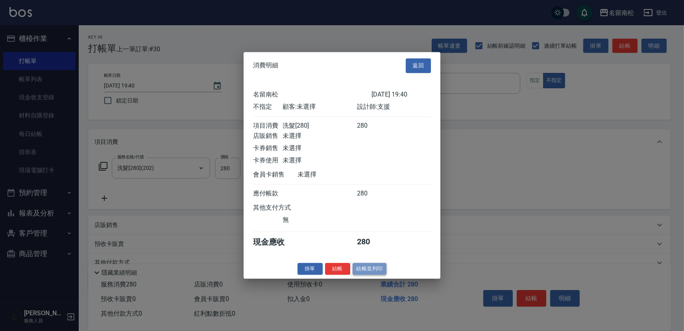
click at [378, 273] on button "結帳並列印" at bounding box center [370, 269] width 34 height 12
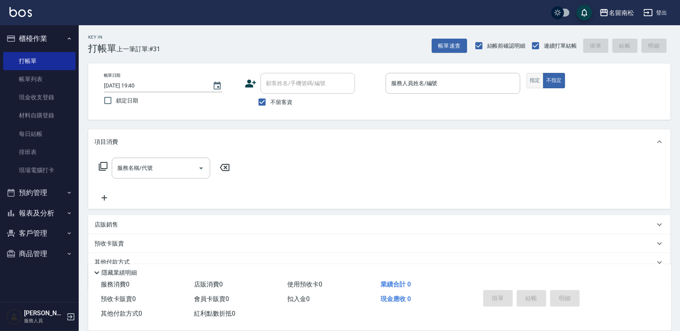
click at [528, 84] on button "指定" at bounding box center [535, 80] width 17 height 15
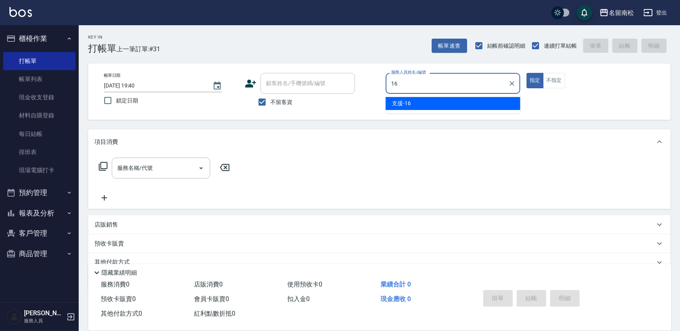
type input "支援-16"
type button "true"
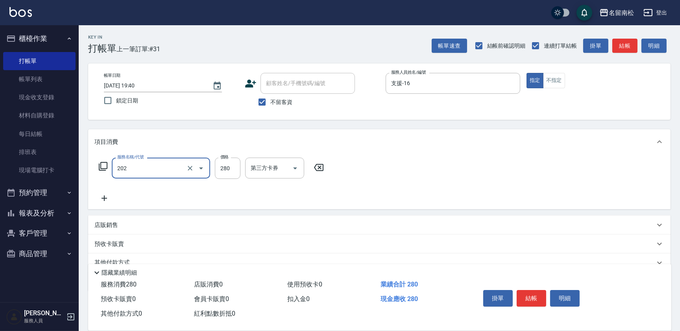
type input "洗髮[280](202)"
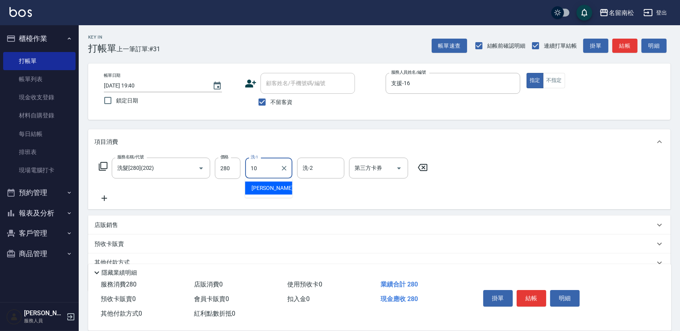
type input "[PERSON_NAME]-10"
click at [425, 91] on div "支援-16 服務人員姓名/編號" at bounding box center [453, 83] width 135 height 21
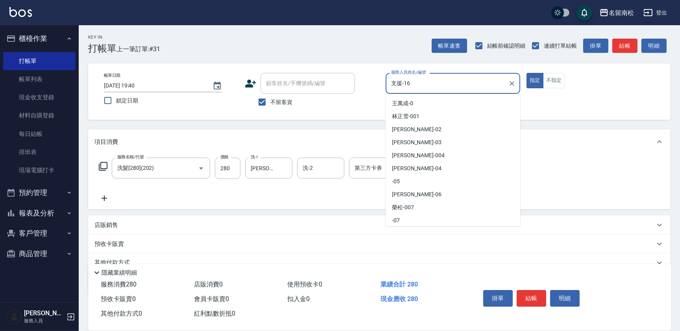
scroll to position [39, 0]
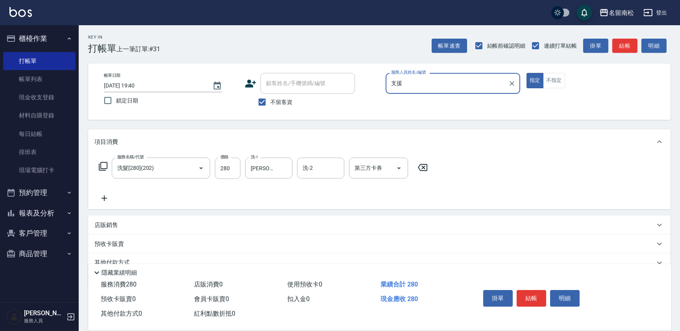
type input "支"
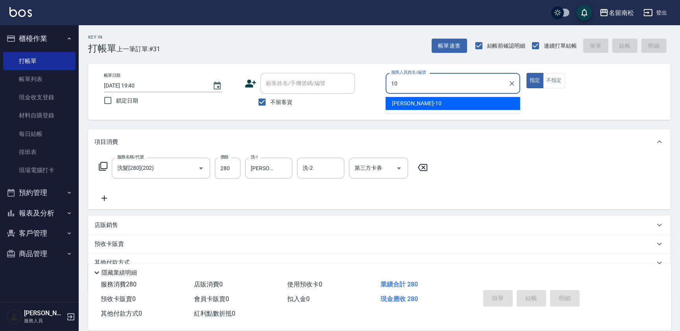
type input "[PERSON_NAME]-10"
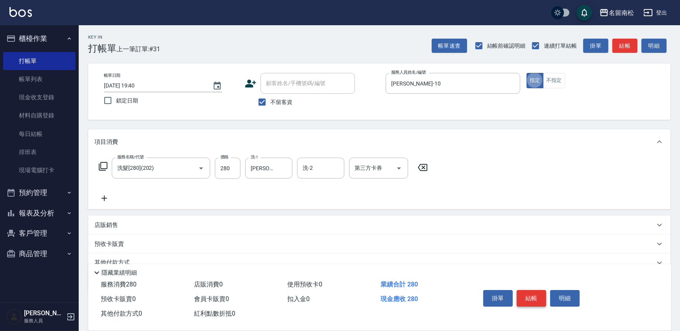
click at [531, 303] on button "結帳" at bounding box center [532, 298] width 30 height 17
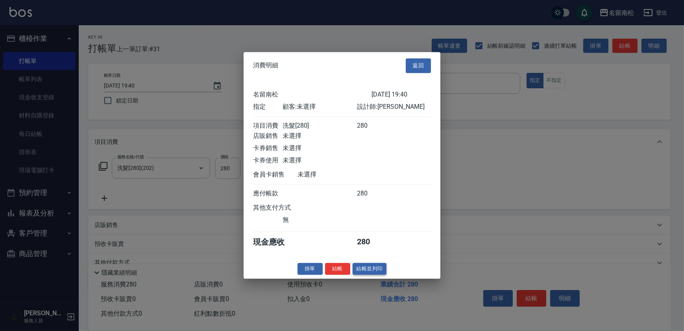
click at [360, 275] on button "結帳並列印" at bounding box center [370, 269] width 34 height 12
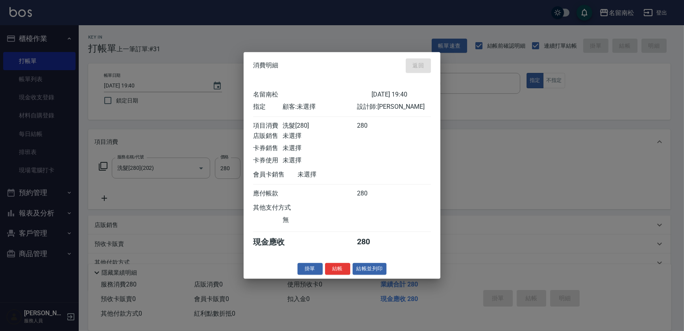
type input "[DATE] 19:41"
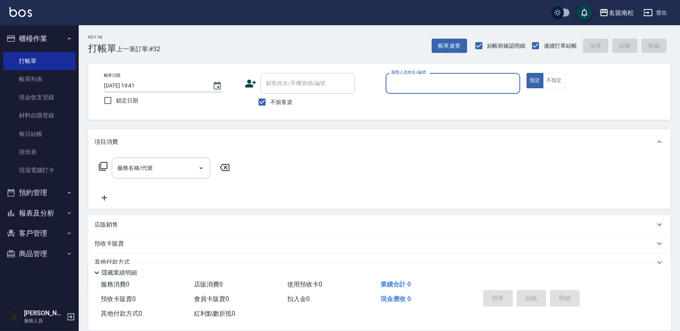
click at [59, 221] on button "報表及分析" at bounding box center [39, 213] width 72 height 20
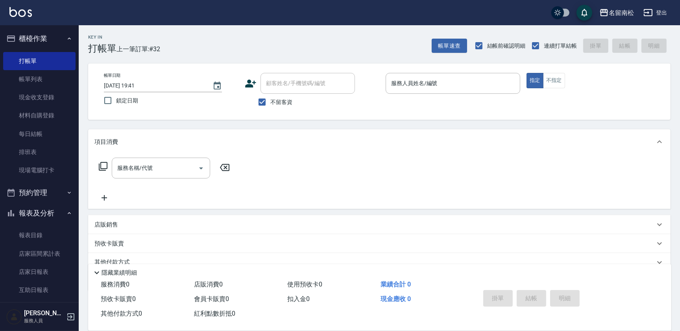
click at [68, 43] on button "櫃檯作業" at bounding box center [39, 38] width 72 height 20
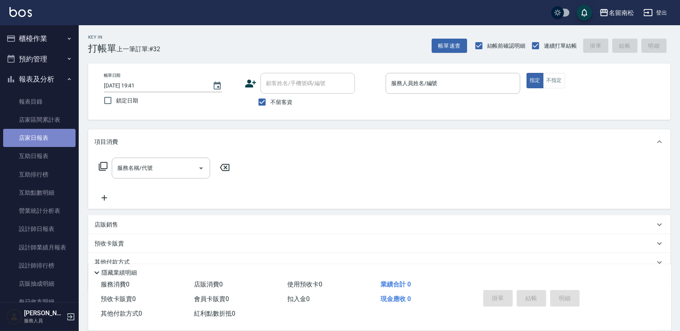
click at [57, 140] on link "店家日報表" at bounding box center [39, 138] width 72 height 18
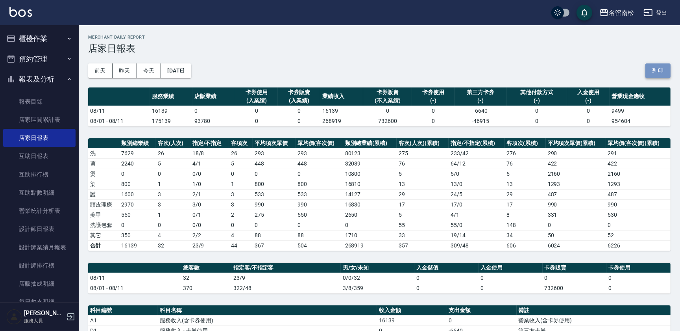
click at [657, 72] on button "列印" at bounding box center [657, 70] width 25 height 15
click at [45, 156] on link "互助日報表" at bounding box center [39, 156] width 72 height 18
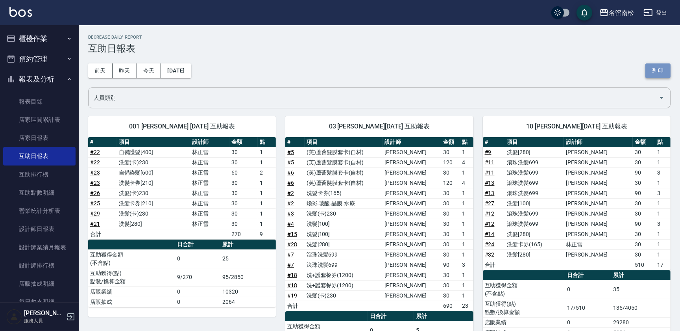
click at [656, 77] on button "列印" at bounding box center [657, 70] width 25 height 15
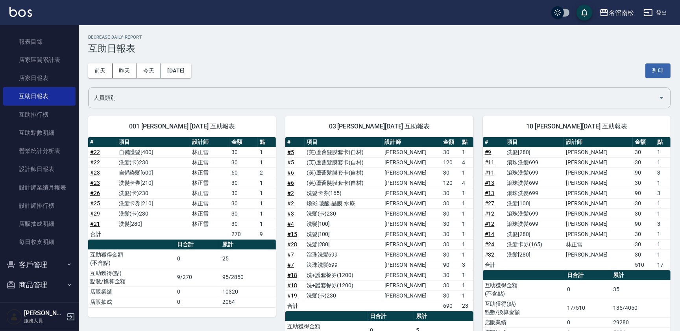
scroll to position [62, 0]
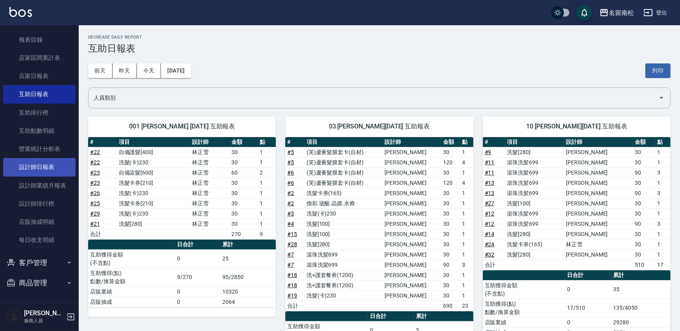
click at [33, 170] on link "設計師日報表" at bounding box center [39, 167] width 72 height 18
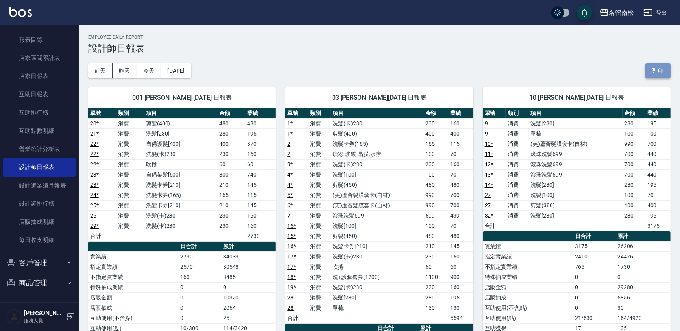
click at [653, 72] on button "列印" at bounding box center [657, 70] width 25 height 15
drag, startPoint x: 661, startPoint y: 67, endPoint x: 63, endPoint y: 296, distance: 640.8
click at [661, 67] on button "列印" at bounding box center [657, 70] width 25 height 15
